Goal: Task Accomplishment & Management: Complete application form

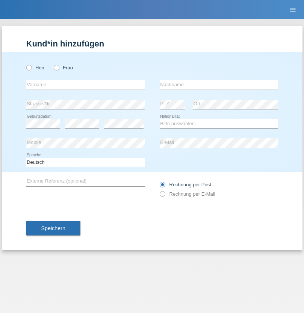
radio input "true"
click at [85, 85] on input "text" at bounding box center [85, 84] width 118 height 9
type input "[PERSON_NAME]"
click at [218, 85] on input "text" at bounding box center [218, 84] width 118 height 9
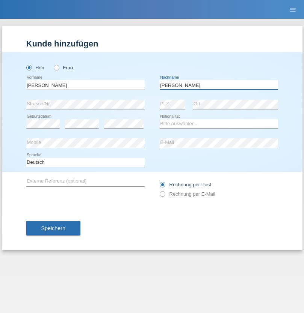
type input "[PERSON_NAME]"
select select "GN"
select select "C"
select select "09"
select select "11"
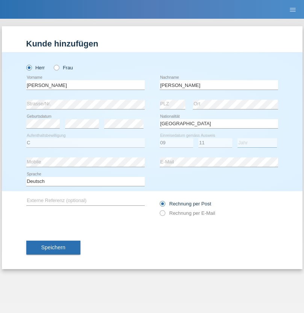
select select "2005"
